Goal: Transaction & Acquisition: Purchase product/service

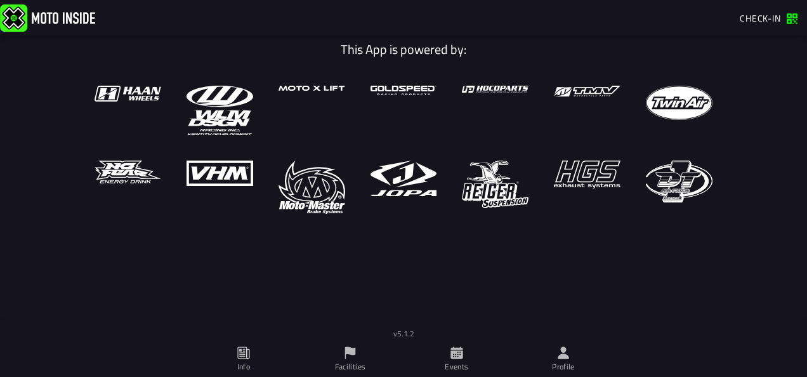
click at [563, 357] on icon at bounding box center [563, 352] width 11 height 12
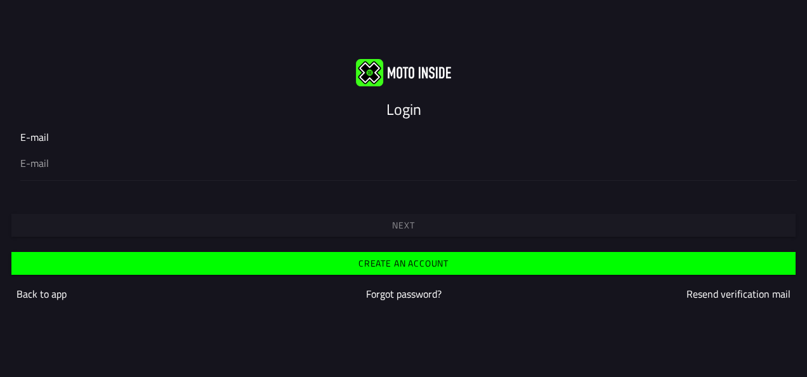
click at [360, 157] on input "email" at bounding box center [403, 162] width 766 height 15
type input "[PERSON_NAME]"
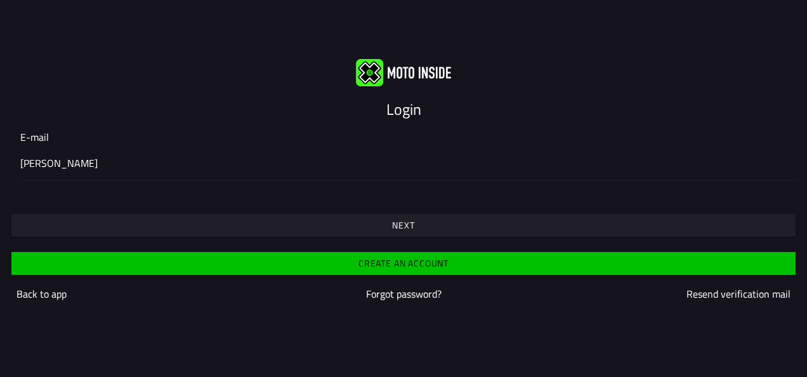
click at [323, 152] on div "[PERSON_NAME]" at bounding box center [403, 163] width 766 height 36
click at [323, 155] on input "[PERSON_NAME]" at bounding box center [403, 162] width 766 height 15
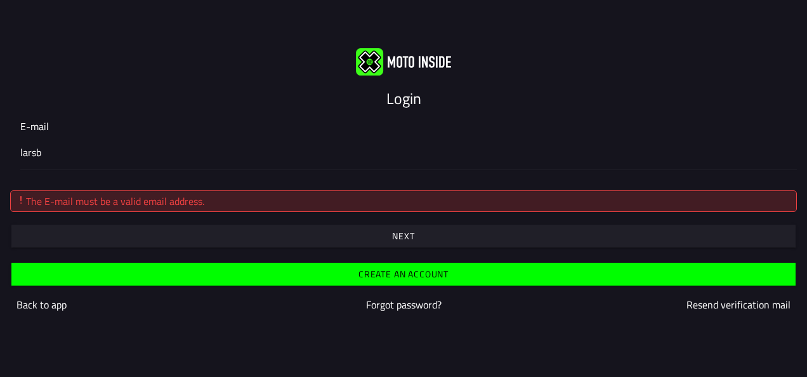
click at [223, 153] on input "larsb" at bounding box center [403, 152] width 766 height 15
type input "[EMAIL_ADDRESS][DOMAIN_NAME]"
click at [178, 237] on span "button" at bounding box center [403, 235] width 764 height 9
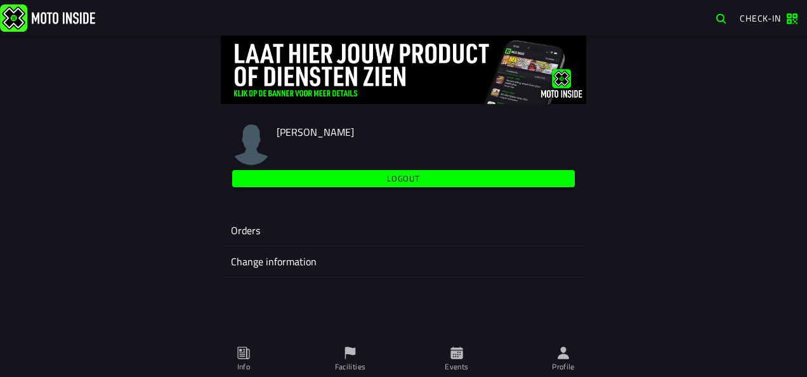
click at [438, 345] on span "Events" at bounding box center [456, 359] width 91 height 36
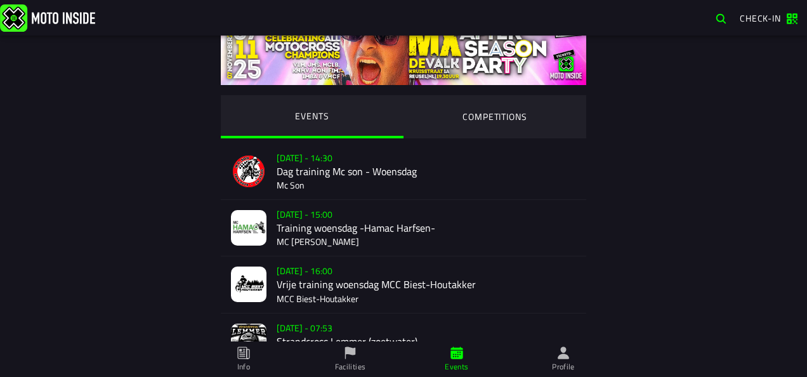
scroll to position [23, 0]
click at [468, 121] on ion-segment-button "COMPETITIONS" at bounding box center [494, 117] width 183 height 43
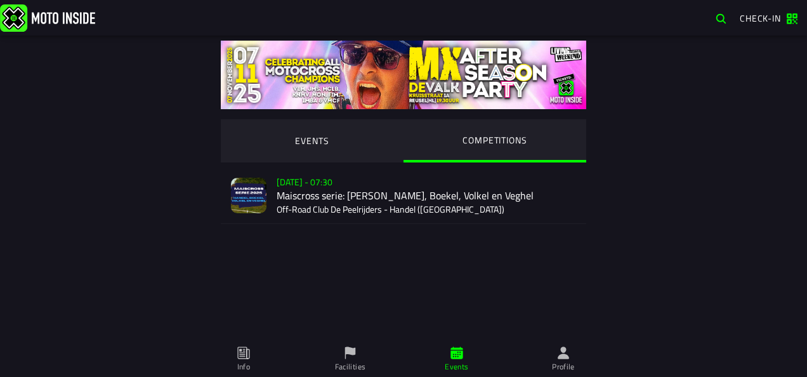
scroll to position [0, 0]
click at [419, 195] on div "Sale not started [DATE] - 07:30 Maiscross serie: Handel, Boekel, Volkel en Vegh…" at bounding box center [426, 195] width 299 height 56
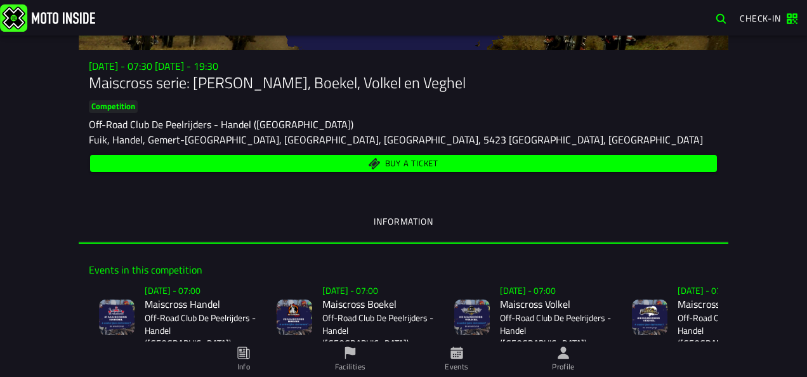
scroll to position [105, 0]
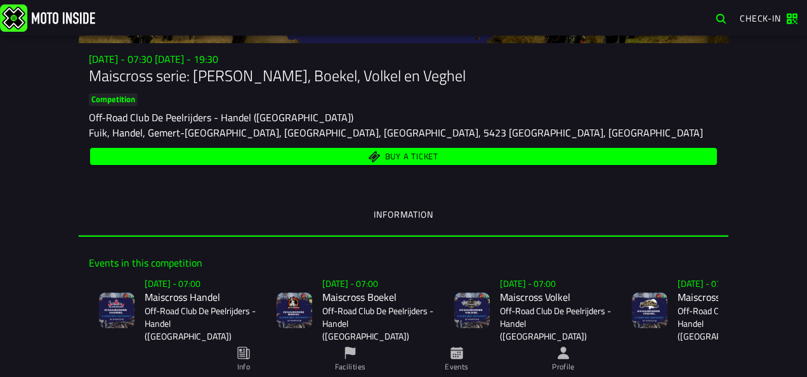
click at [433, 155] on span "Buy a ticket" at bounding box center [411, 157] width 53 height 8
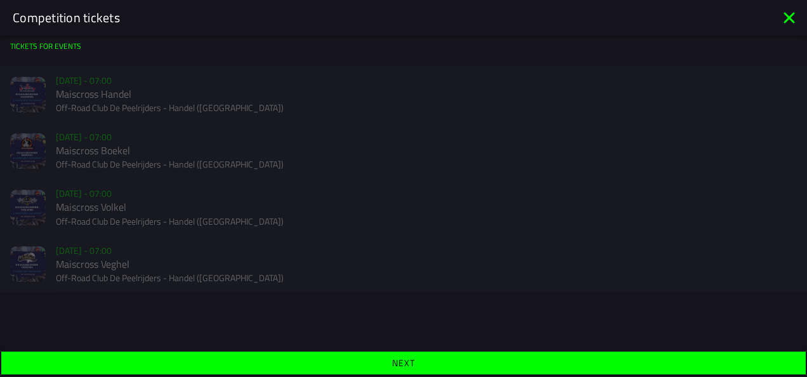
click at [421, 360] on span "Next" at bounding box center [403, 362] width 785 height 9
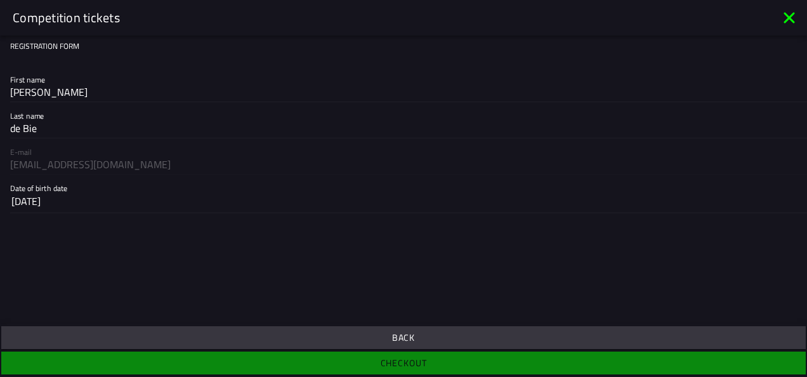
click at [435, 363] on ion-footer "Back Checkout" at bounding box center [403, 349] width 807 height 53
click at [426, 341] on span "Back" at bounding box center [403, 337] width 785 height 9
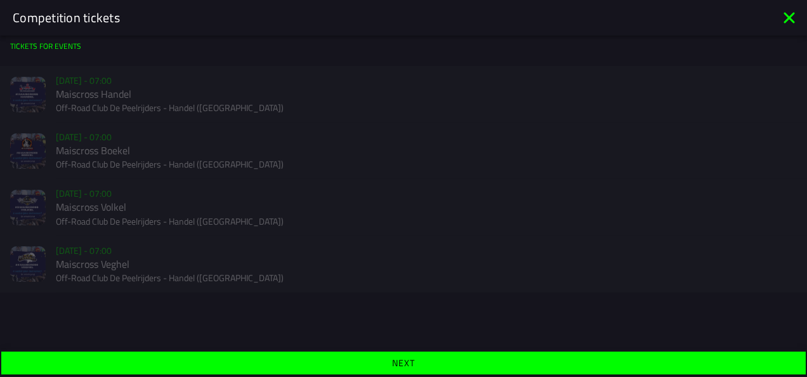
click at [284, 267] on div "Sale not started [DATE] - 07:00 Maiscross Veghel Off-Road Club De Peelrijders -…" at bounding box center [403, 264] width 807 height 56
click at [780, 25] on icon at bounding box center [789, 18] width 20 height 20
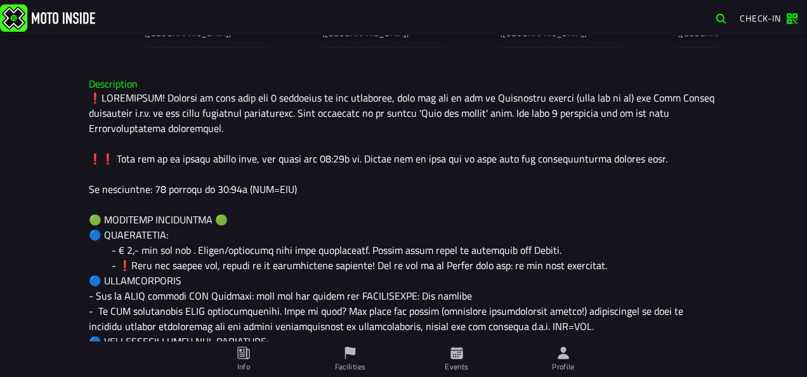
scroll to position [421, 0]
